Goal: Navigation & Orientation: Find specific page/section

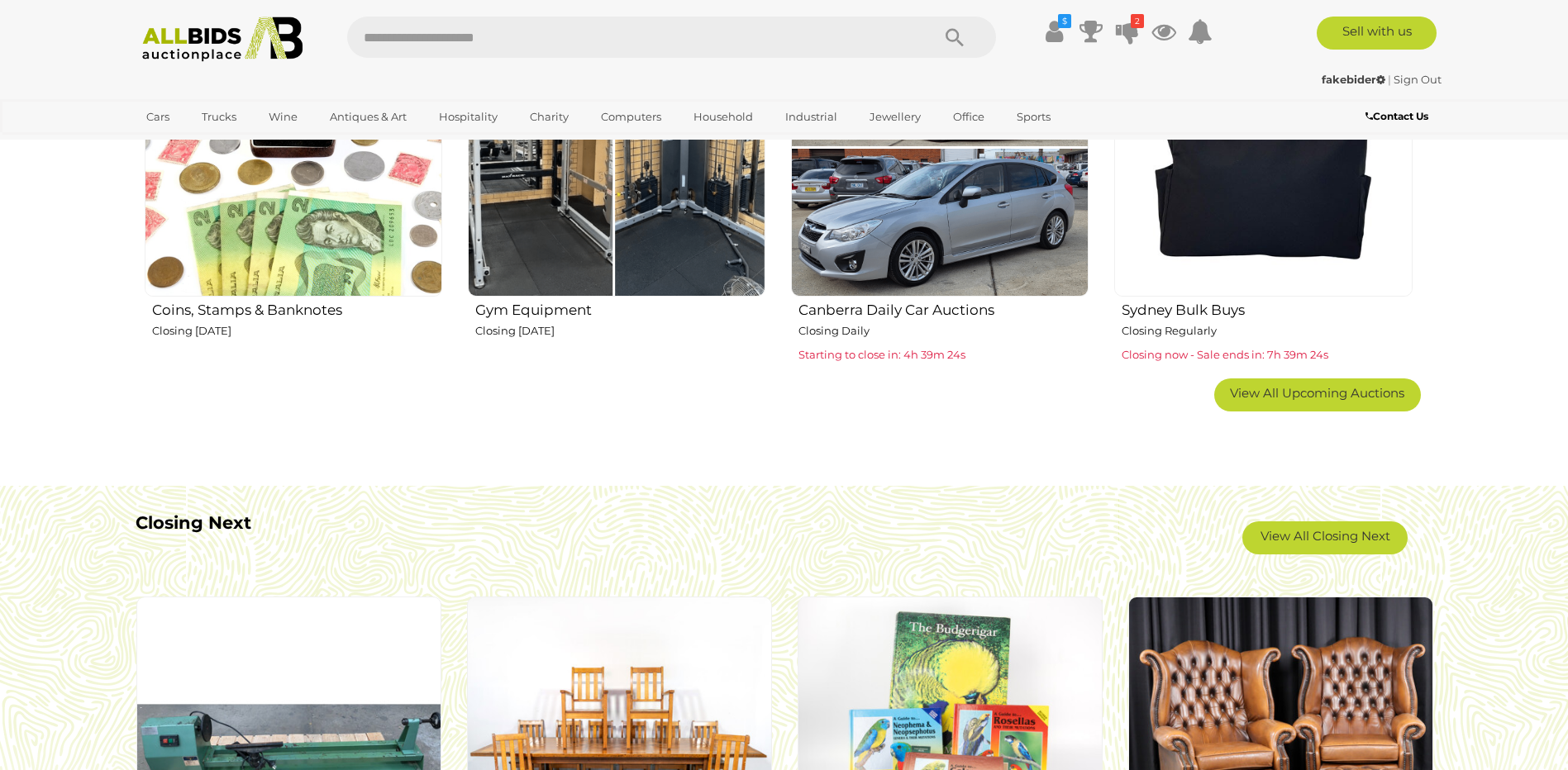
scroll to position [1157, 0]
click at [560, 222] on img at bounding box center [616, 145] width 297 height 297
click at [304, 239] on img at bounding box center [293, 145] width 297 height 297
click at [597, 168] on img at bounding box center [616, 145] width 297 height 297
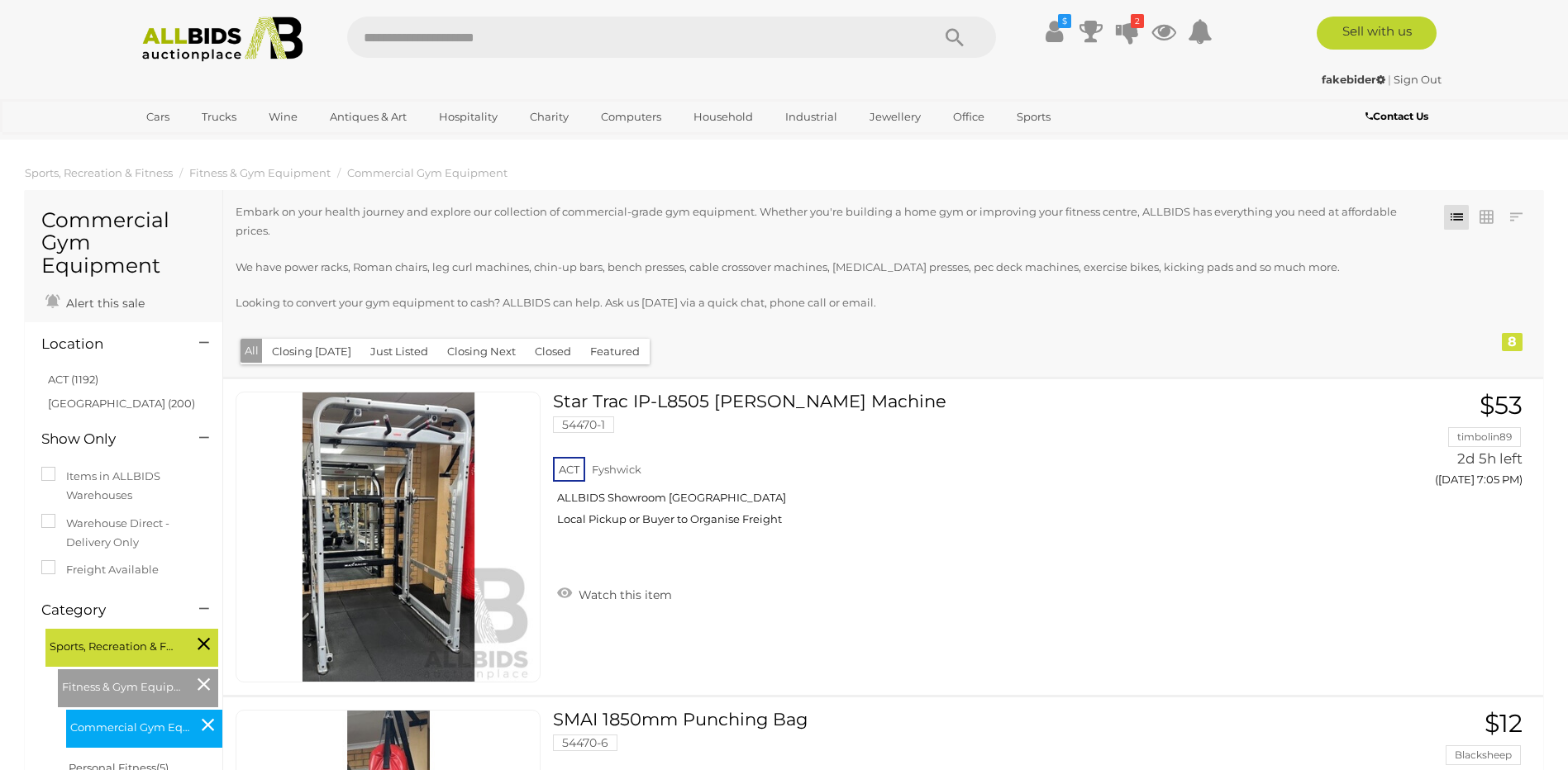
click at [191, 33] on img at bounding box center [223, 39] width 180 height 45
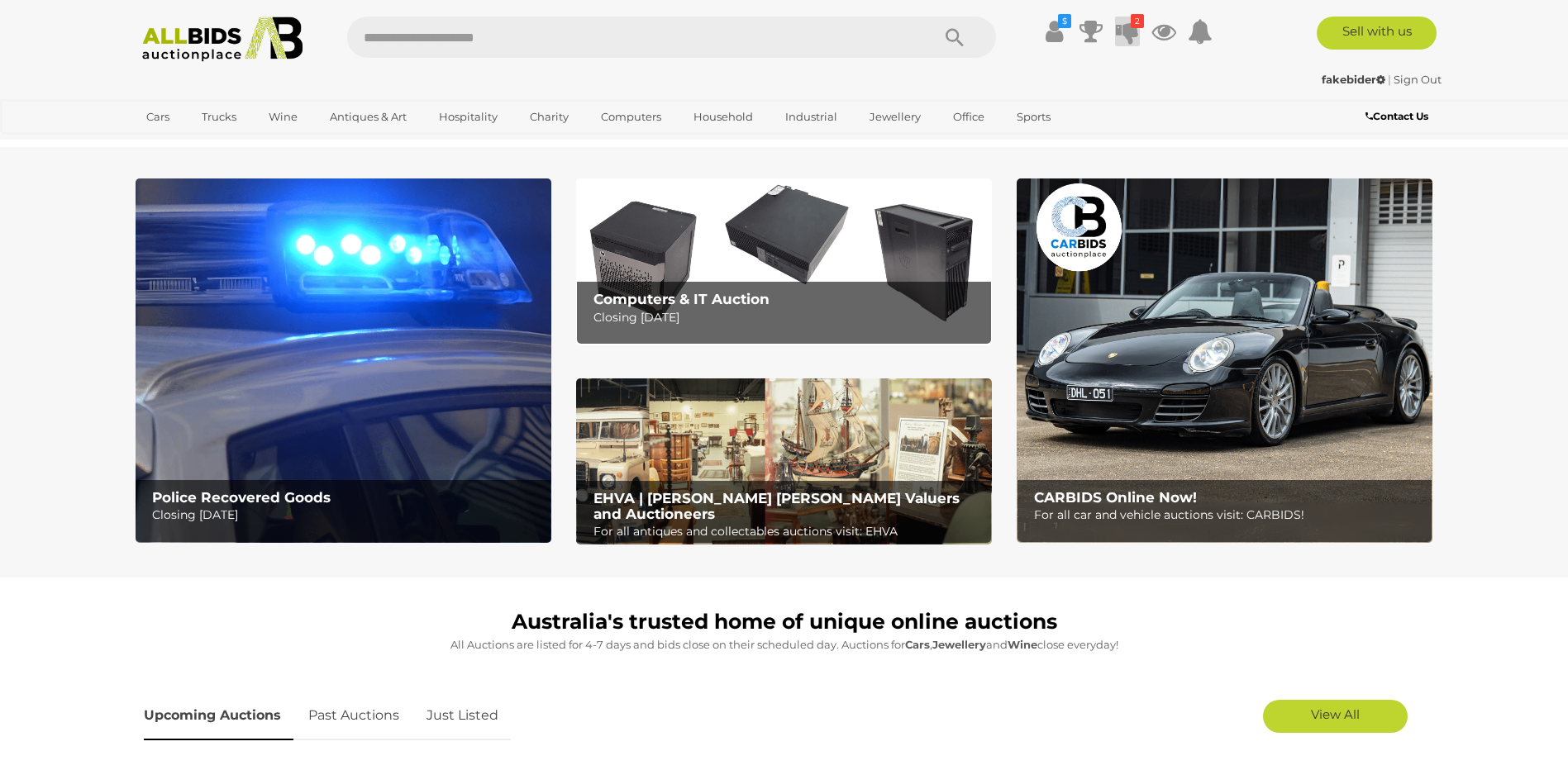
click at [1131, 28] on icon at bounding box center [1127, 32] width 23 height 30
